Goal: Complete application form: Complete application form

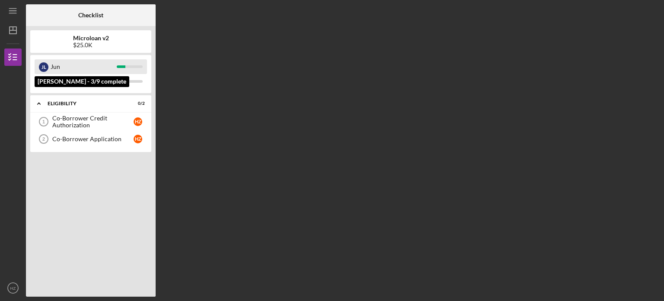
click at [113, 66] on div "Jun" at bounding box center [84, 66] width 66 height 15
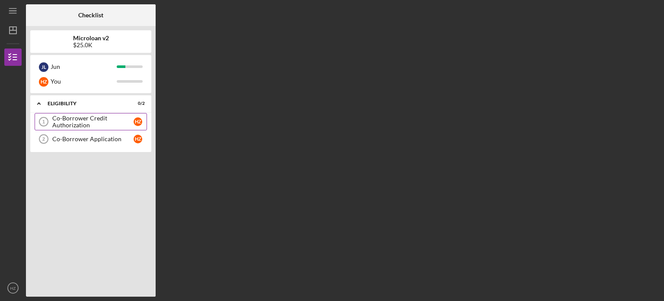
click at [110, 126] on div "Co-Borrower Credit Authorization" at bounding box center [92, 122] width 81 height 14
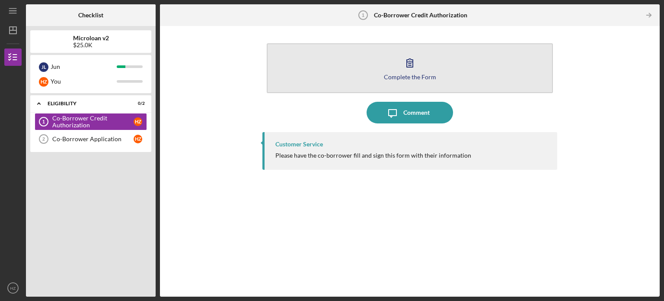
click at [412, 79] on div "Complete the Form" at bounding box center [410, 77] width 52 height 6
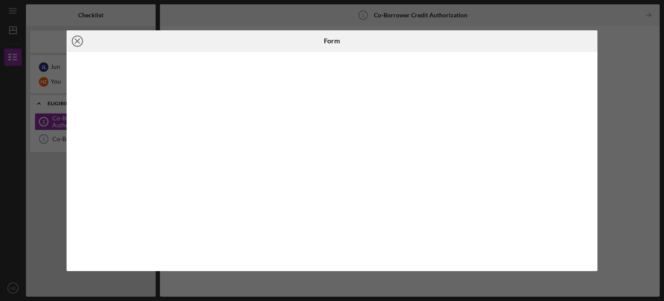
click at [81, 42] on icon "Icon/Close" at bounding box center [78, 41] width 22 height 22
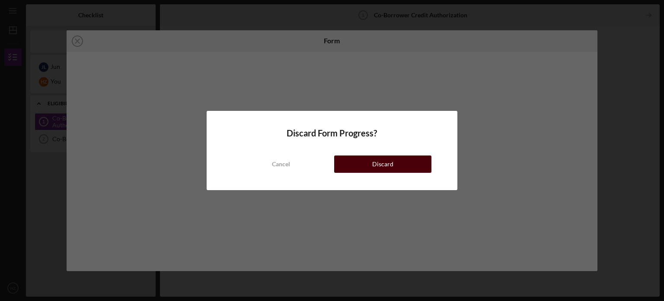
click at [362, 162] on button "Discard" at bounding box center [382, 163] width 97 height 17
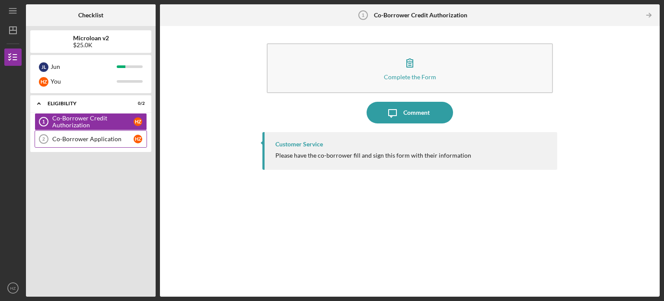
click at [98, 142] on link "Co-Borrower Application 2 Co-Borrower Application H Z" at bounding box center [91, 138] width 112 height 17
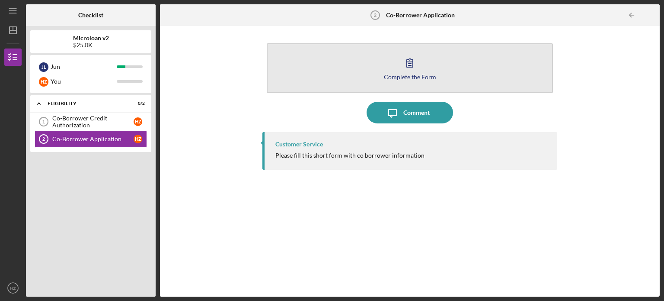
click at [402, 82] on button "Complete the Form Form" at bounding box center [410, 68] width 286 height 50
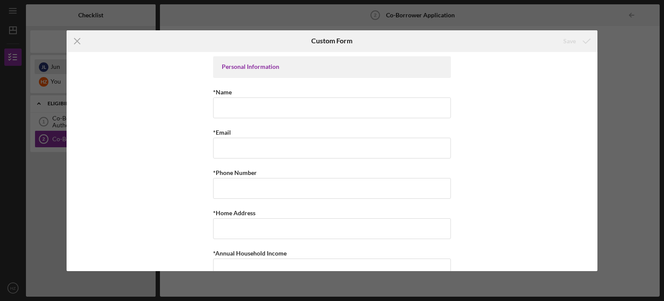
drag, startPoint x: 80, startPoint y: 40, endPoint x: 88, endPoint y: 63, distance: 24.5
click at [80, 40] on icon "Icon/Menu Close" at bounding box center [78, 41] width 22 height 22
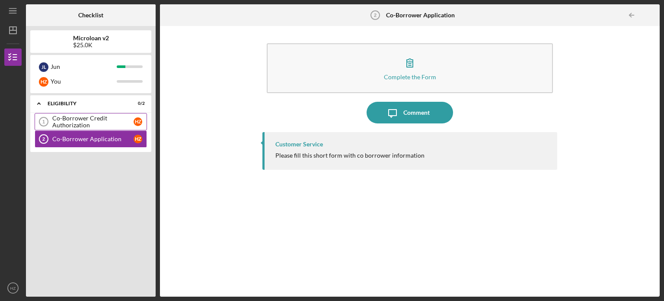
click at [113, 118] on div "Co-Borrower Credit Authorization" at bounding box center [92, 122] width 81 height 14
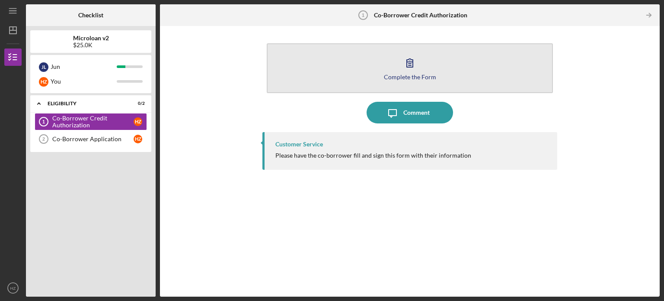
click at [403, 74] on div "Complete the Form" at bounding box center [410, 77] width 52 height 6
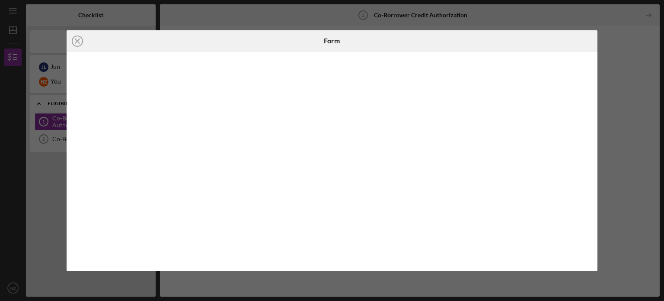
click at [605, 122] on div "Icon/Close Form" at bounding box center [332, 150] width 664 height 301
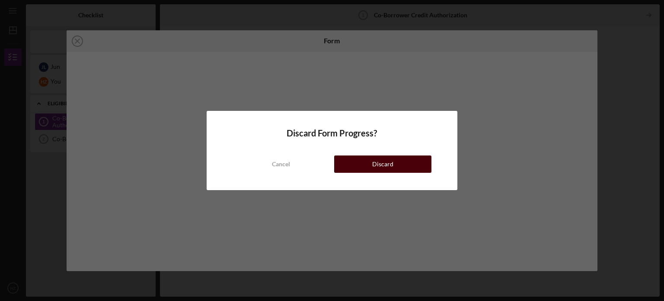
click at [375, 166] on div "Discard" at bounding box center [382, 163] width 21 height 17
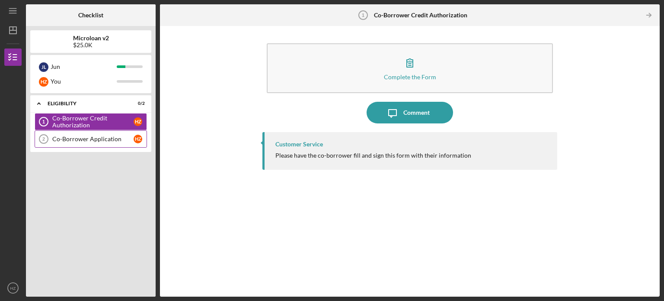
click at [132, 141] on div "Co-Borrower Application" at bounding box center [92, 138] width 81 height 7
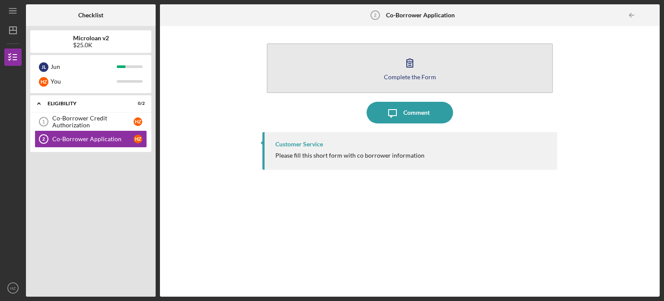
click at [410, 70] on icon "button" at bounding box center [410, 63] width 22 height 22
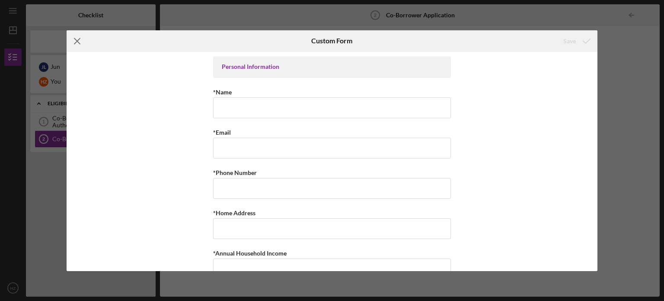
click at [78, 38] on icon "Icon/Menu Close" at bounding box center [78, 41] width 22 height 22
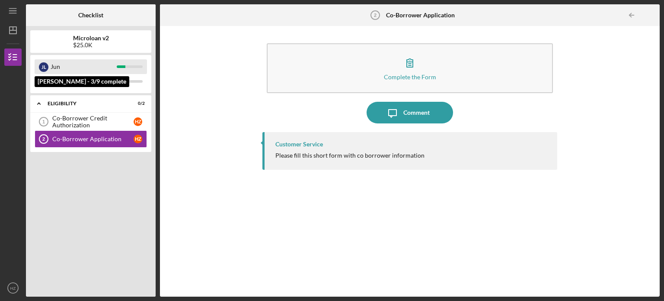
click at [102, 67] on div "Jun" at bounding box center [84, 66] width 66 height 15
click at [56, 66] on div "Jun" at bounding box center [84, 66] width 66 height 15
click at [128, 71] on div "J L Jun" at bounding box center [91, 66] width 112 height 15
click at [129, 68] on div "J L Jun" at bounding box center [91, 66] width 112 height 15
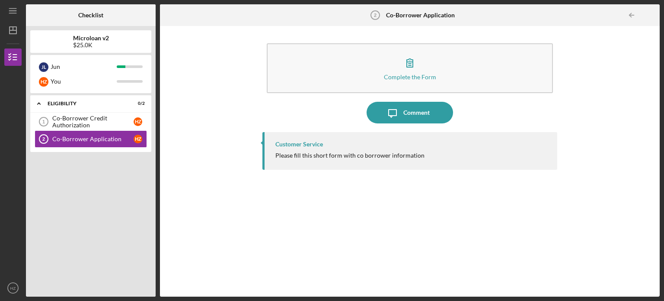
click at [170, 137] on div "Complete the Form Form Icon/Message Comment Customer Service Please fill this s…" at bounding box center [409, 161] width 491 height 262
click at [135, 125] on div "H Z" at bounding box center [140, 121] width 13 height 9
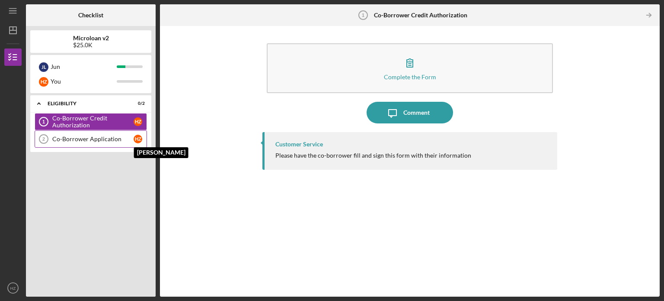
click at [138, 141] on div "H Z" at bounding box center [138, 139] width 9 height 9
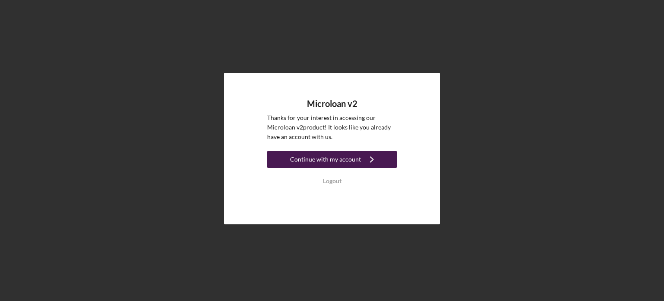
click at [346, 159] on div "Continue with my account" at bounding box center [325, 159] width 71 height 17
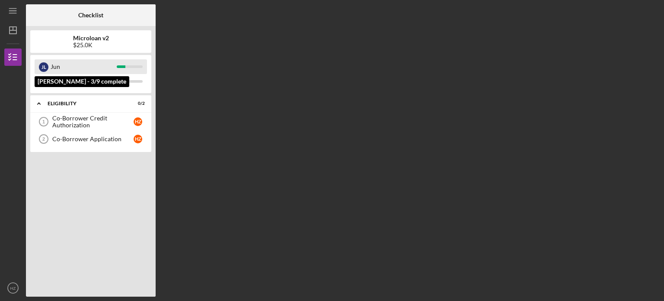
click at [133, 73] on div "J L Jun" at bounding box center [91, 66] width 112 height 15
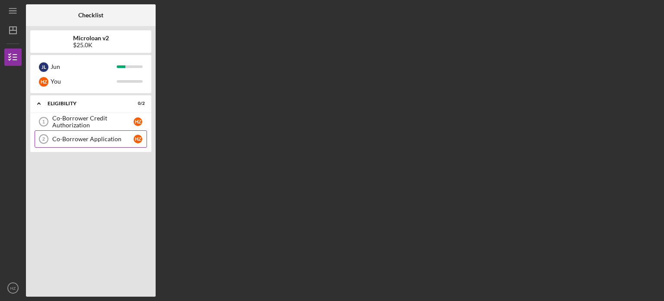
click at [118, 139] on div "Co-Borrower Application" at bounding box center [92, 138] width 81 height 7
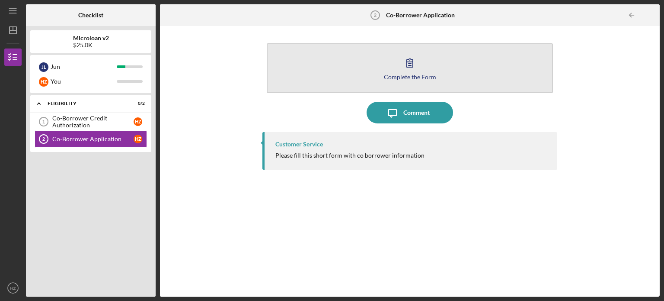
click at [389, 71] on button "Complete the Form Form" at bounding box center [410, 68] width 286 height 50
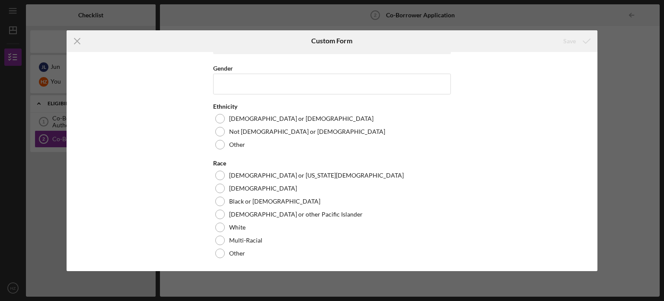
scroll to position [256, 0]
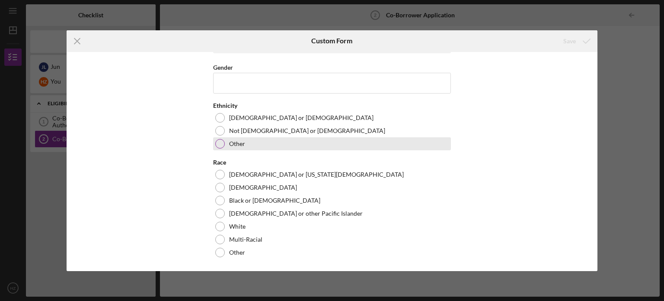
click at [216, 139] on div at bounding box center [220, 144] width 10 height 10
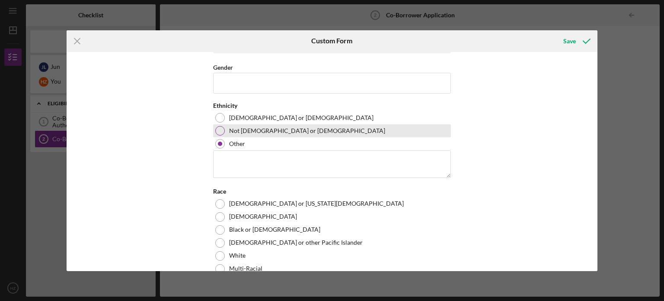
click at [218, 130] on div at bounding box center [220, 131] width 10 height 10
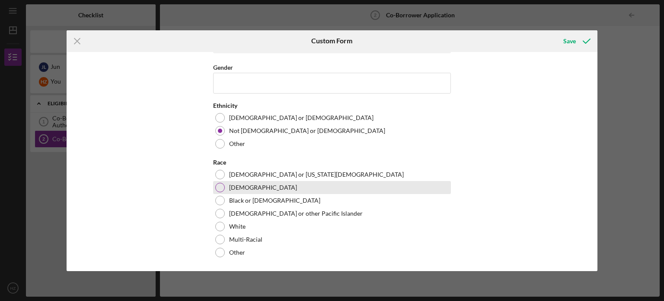
click at [215, 186] on div at bounding box center [220, 188] width 10 height 10
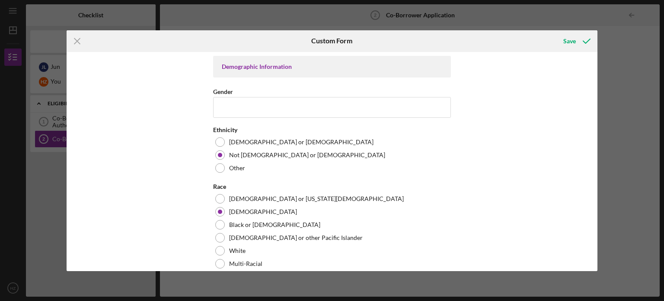
scroll to position [245, 0]
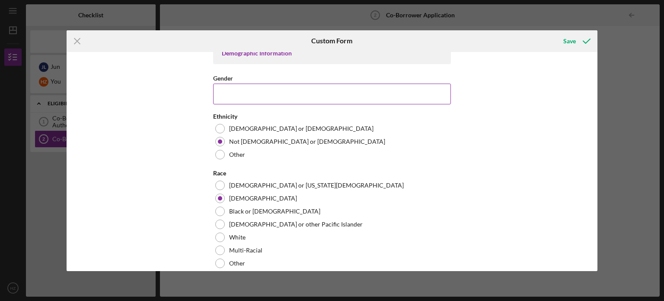
click at [252, 98] on input "Gender" at bounding box center [332, 93] width 238 height 21
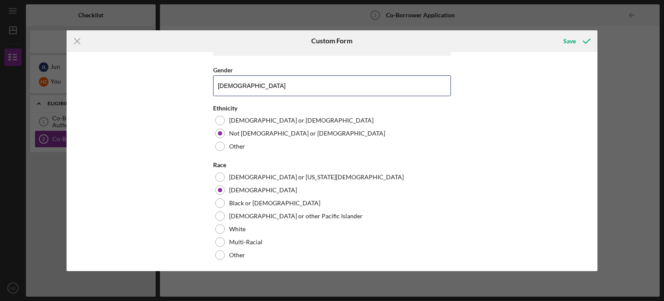
scroll to position [256, 0]
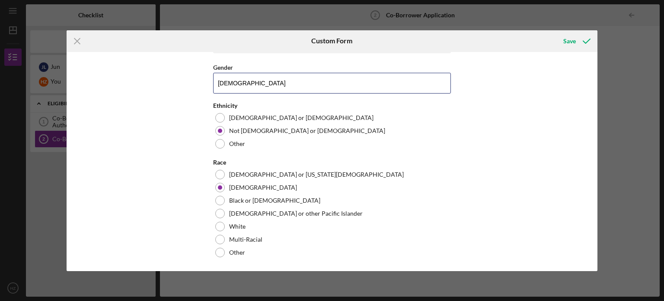
type input "Female"
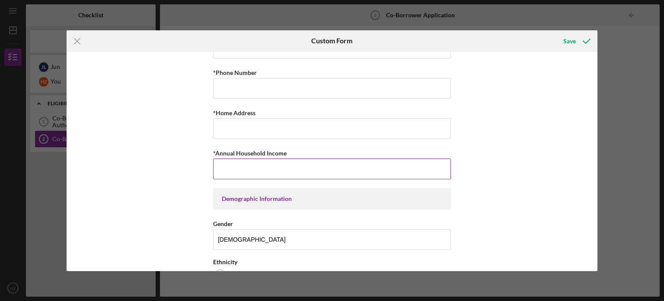
scroll to position [105, 0]
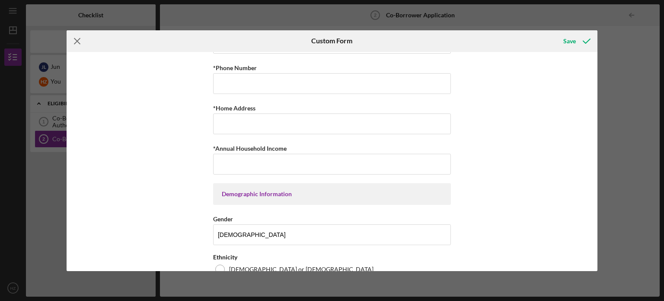
click at [79, 40] on icon "Icon/Menu Close" at bounding box center [78, 41] width 22 height 22
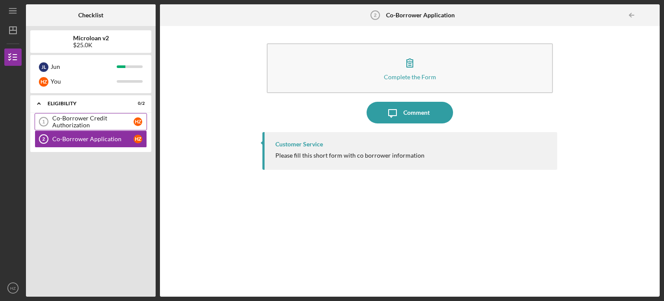
click at [123, 120] on div "Co-Borrower Credit Authorization" at bounding box center [92, 122] width 81 height 14
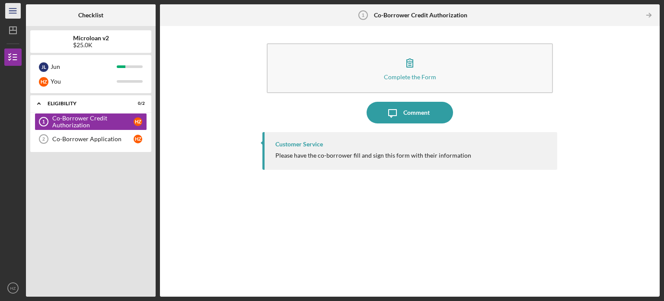
click at [7, 6] on icon "Icon/Menu" at bounding box center [12, 10] width 19 height 19
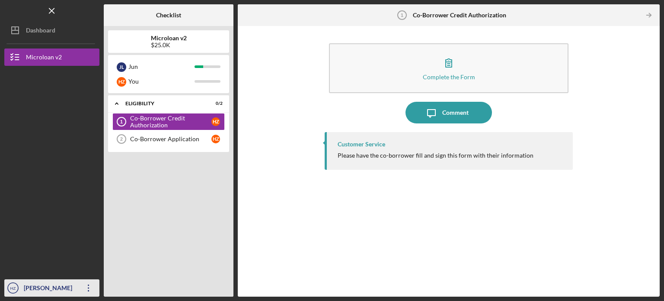
click at [88, 287] on icon "button" at bounding box center [88, 287] width 1 height 7
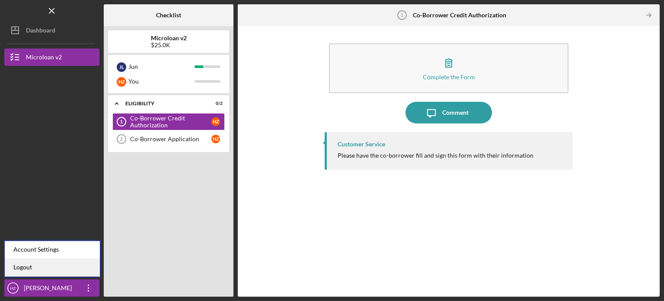
click at [78, 266] on link "Logout" at bounding box center [52, 267] width 95 height 18
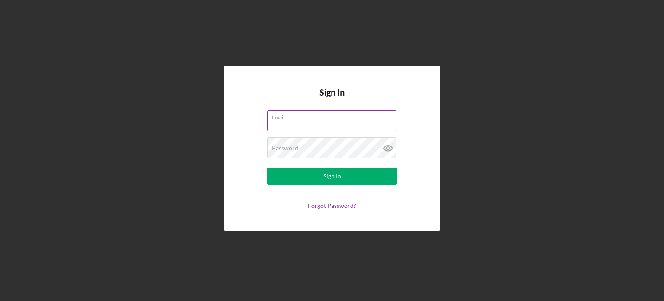
click at [285, 128] on input "Email" at bounding box center [331, 120] width 129 height 21
click at [317, 122] on input "Email" at bounding box center [331, 120] width 129 height 21
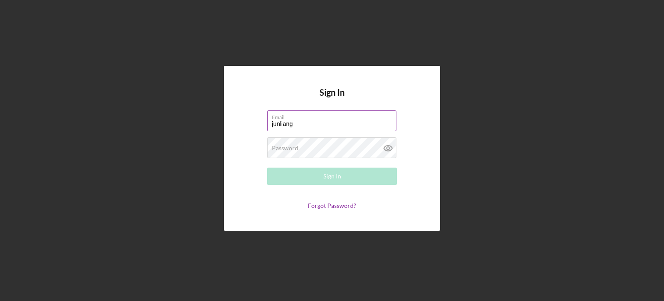
type input "junliangla@gmail.com"
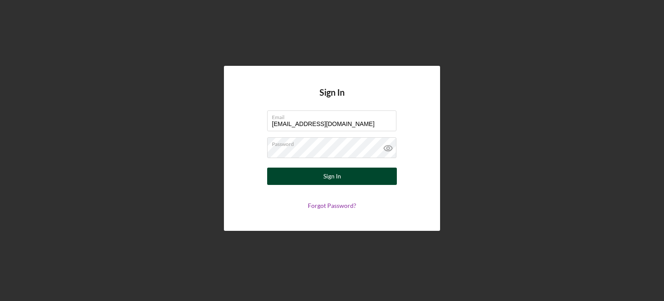
click at [314, 181] on button "Sign In" at bounding box center [332, 175] width 130 height 17
